Goal: Task Accomplishment & Management: Use online tool/utility

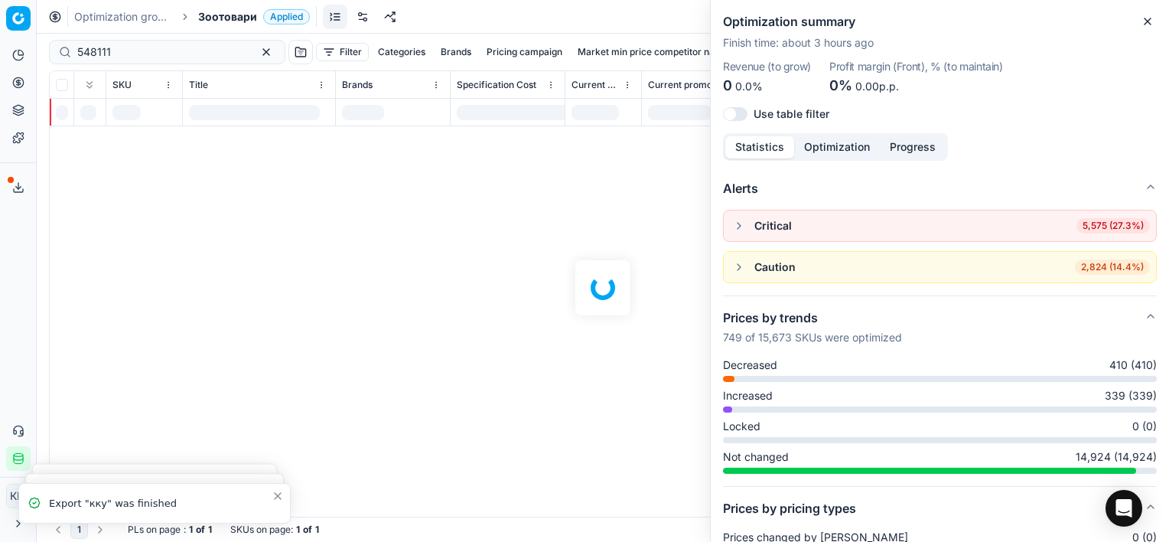
click at [149, 58] on div at bounding box center [603, 288] width 1132 height 508
click at [150, 54] on div "548111 Filter Categories Brands Pricing campaign Market min price competitor na…" at bounding box center [603, 288] width 1132 height 508
drag, startPoint x: 1147, startPoint y: 23, endPoint x: 252, endPoint y: 37, distance: 895.0
click at [1143, 24] on icon "button" at bounding box center [1147, 21] width 12 height 12
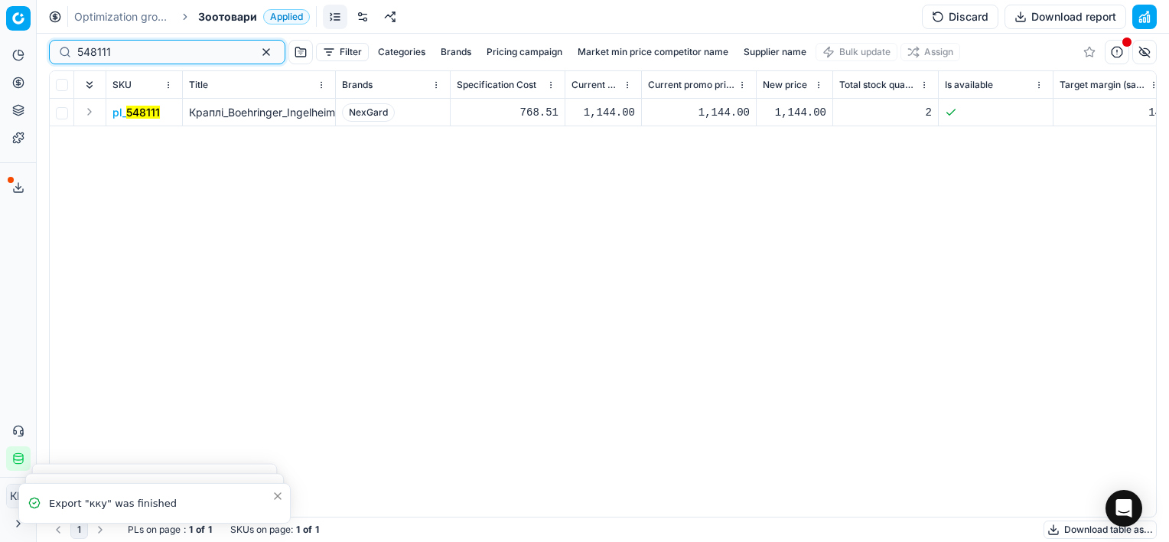
click at [132, 49] on input "548111" at bounding box center [161, 51] width 168 height 15
paste input "704992"
type input "704992"
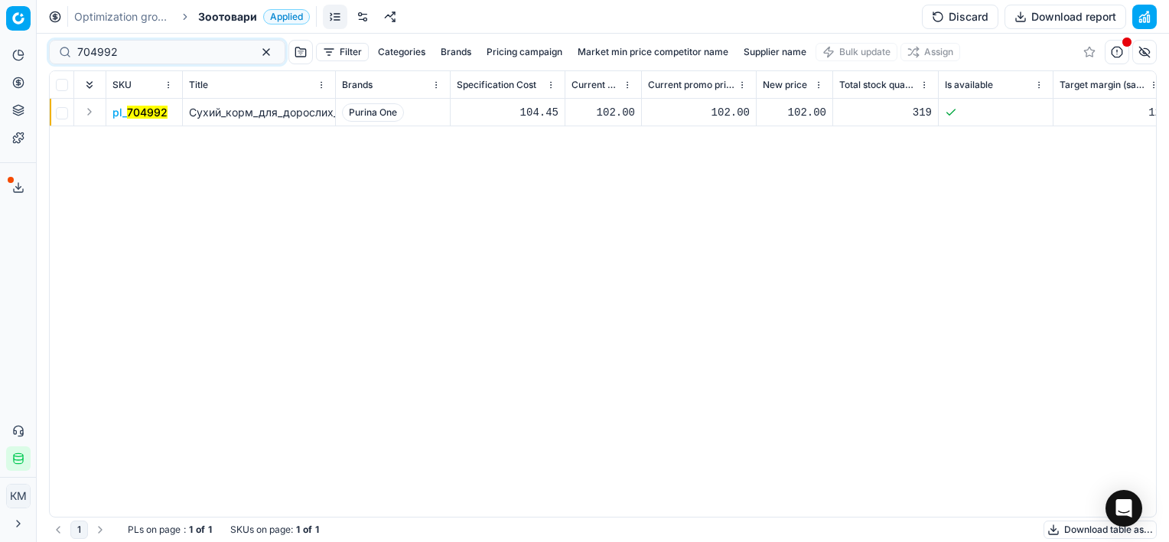
click at [143, 110] on mark "704992" at bounding box center [147, 112] width 41 height 13
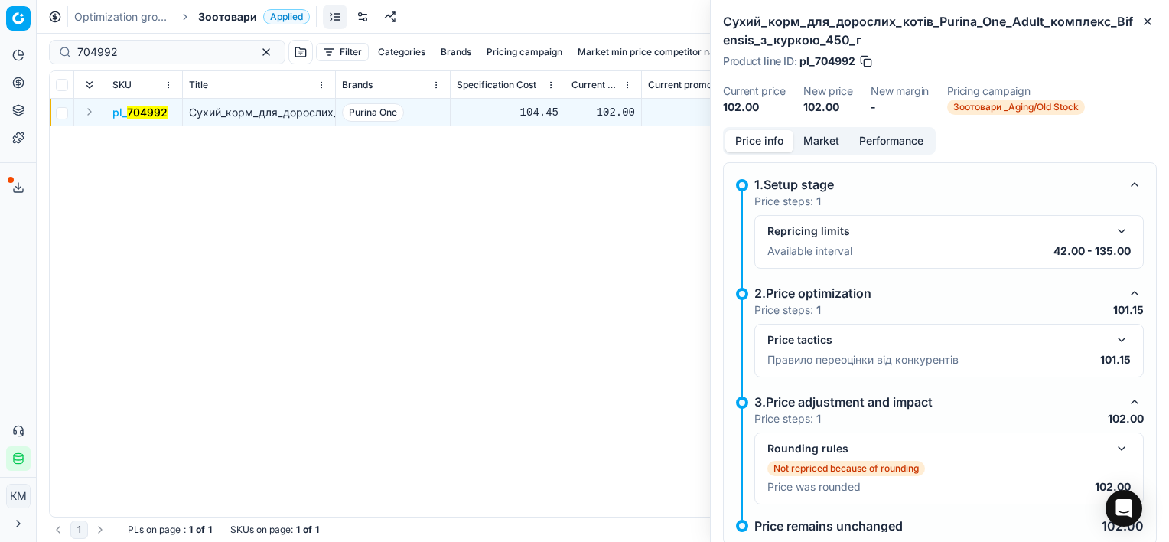
scroll to position [110, 0]
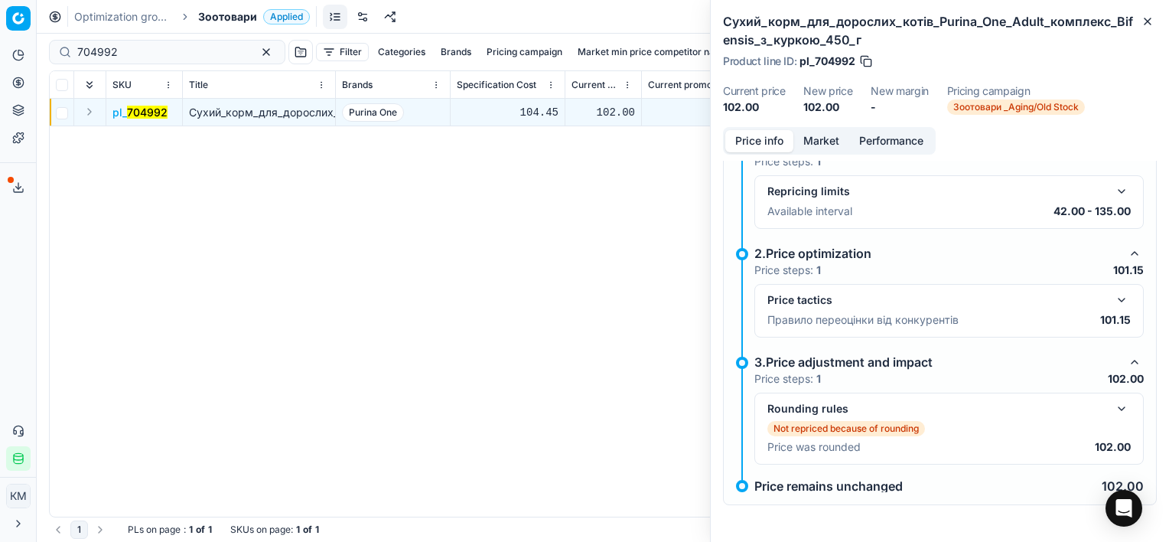
click at [1112, 305] on button "button" at bounding box center [1121, 300] width 18 height 18
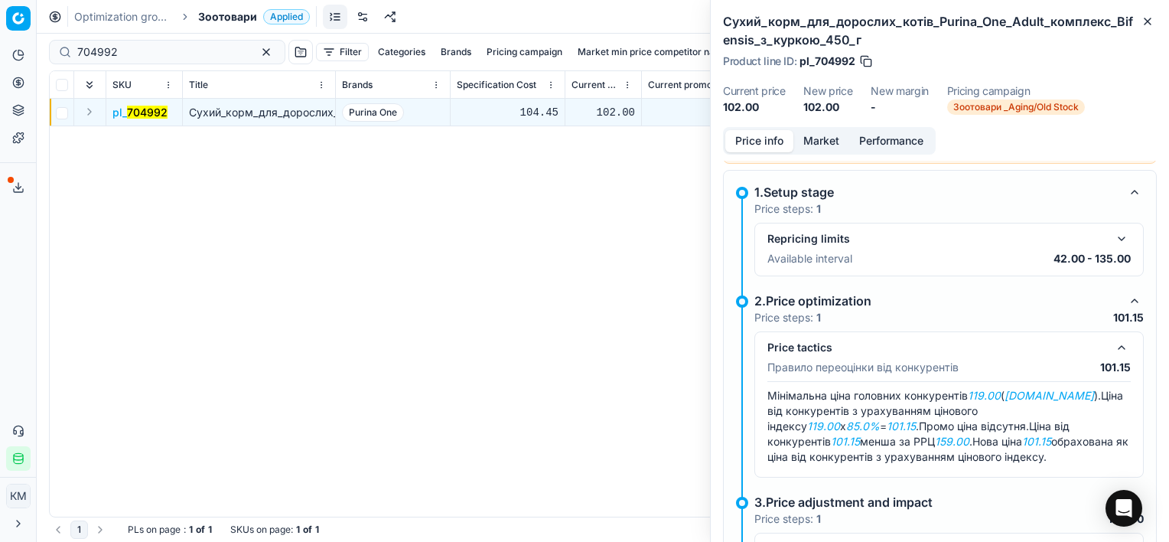
scroll to position [125, 0]
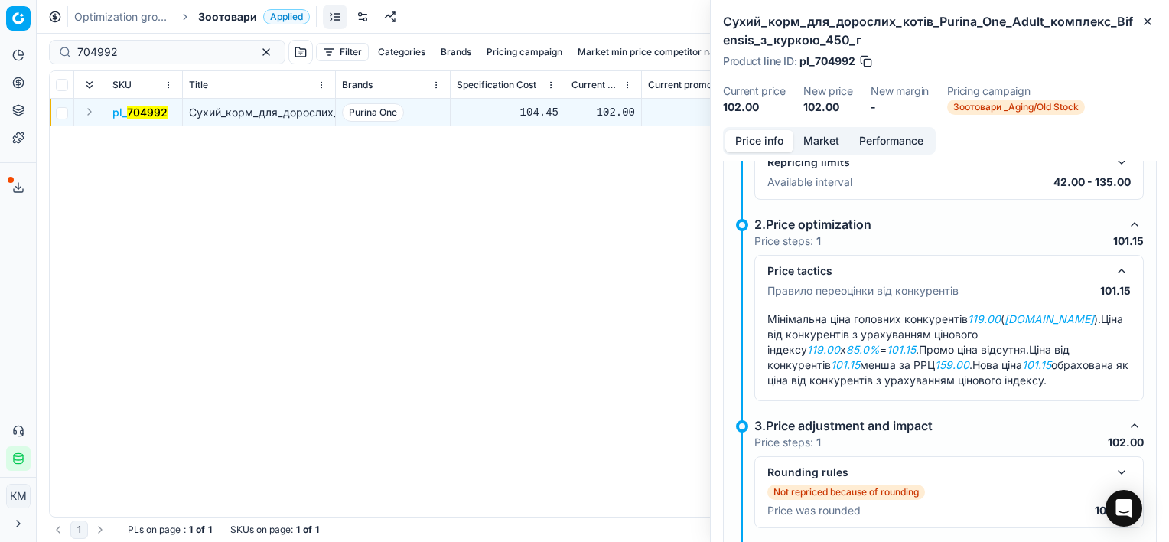
click at [122, 271] on div "pl_ 704992 Сухий_корм_для_дорослих_котів_Purina_One_Adult_комплекс_Bifensis_з_к…" at bounding box center [603, 308] width 1106 height 418
click at [105, 216] on div "pl_ 704992 Сухий_корм_для_дорослих_котів_Purina_One_Adult_комплекс_Bifensis_з_к…" at bounding box center [603, 308] width 1106 height 418
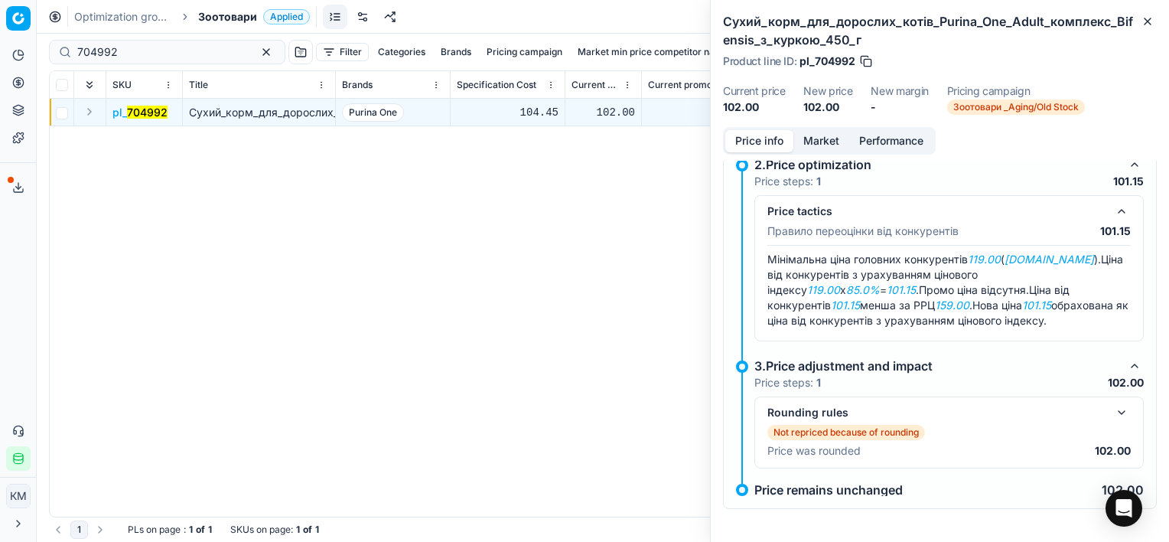
scroll to position [202, 0]
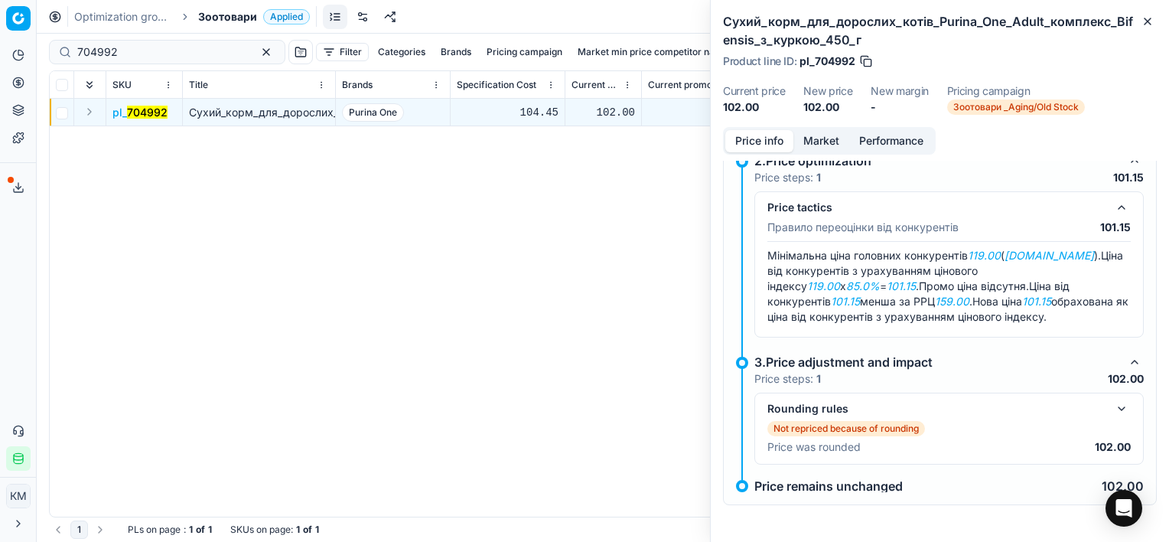
click at [1112, 408] on button "button" at bounding box center [1121, 408] width 18 height 18
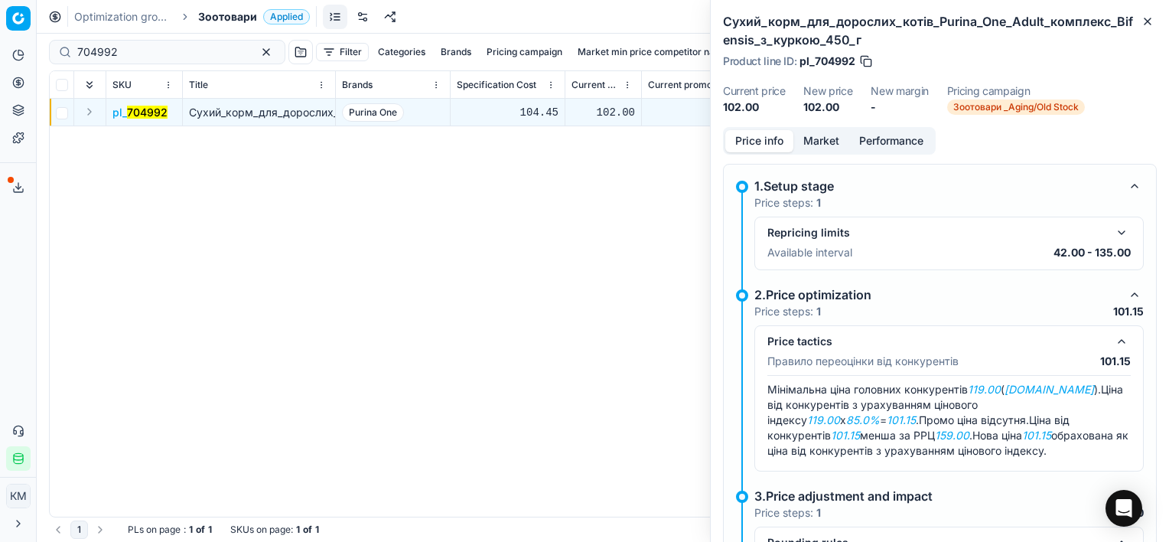
scroll to position [0, 0]
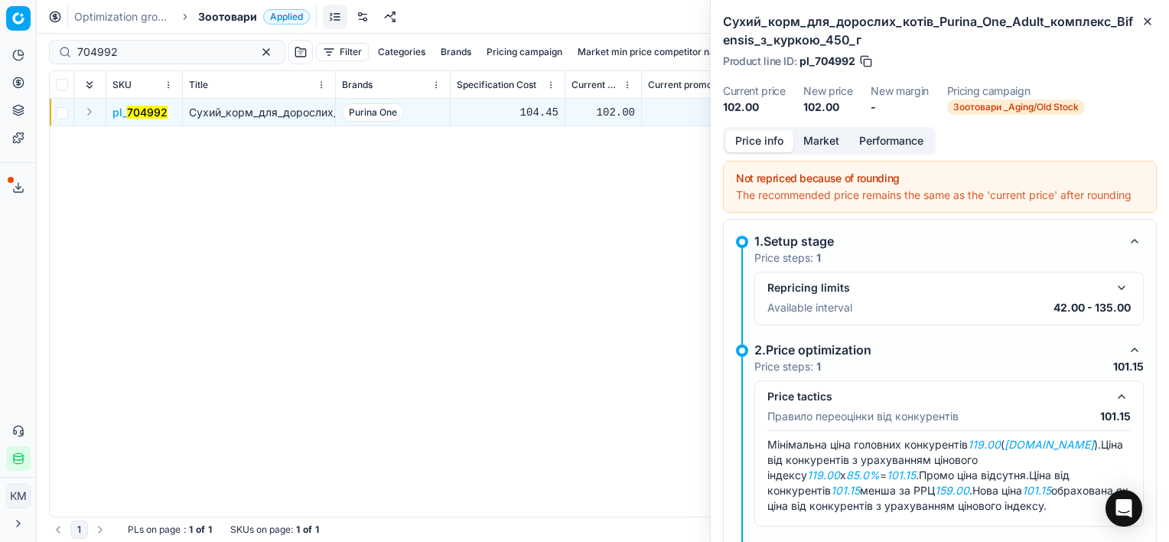
click at [560, 255] on div "pl_ 704992 Сухий_корм_для_дорослих_котів_Purina_One_Adult_комплекс_Bifensis_з_к…" at bounding box center [603, 308] width 1106 height 418
click at [1135, 94] on dl "Current price 102.00 New price 102.00 New margin - Pricing campaign Зоотовари _…" at bounding box center [940, 100] width 434 height 29
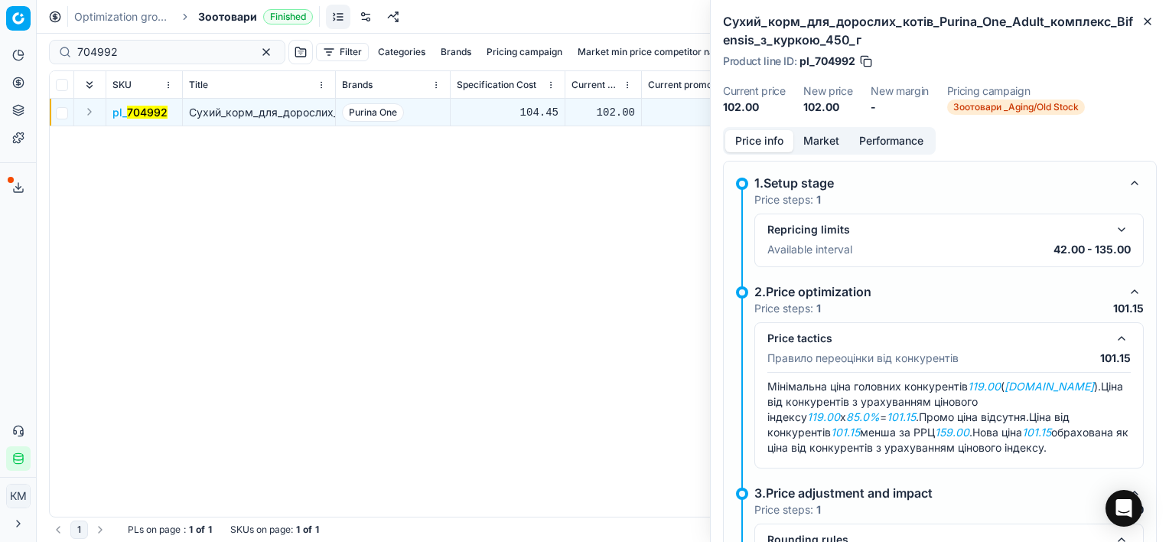
scroll to position [229, 0]
